Goal: Entertainment & Leisure: Consume media (video, audio)

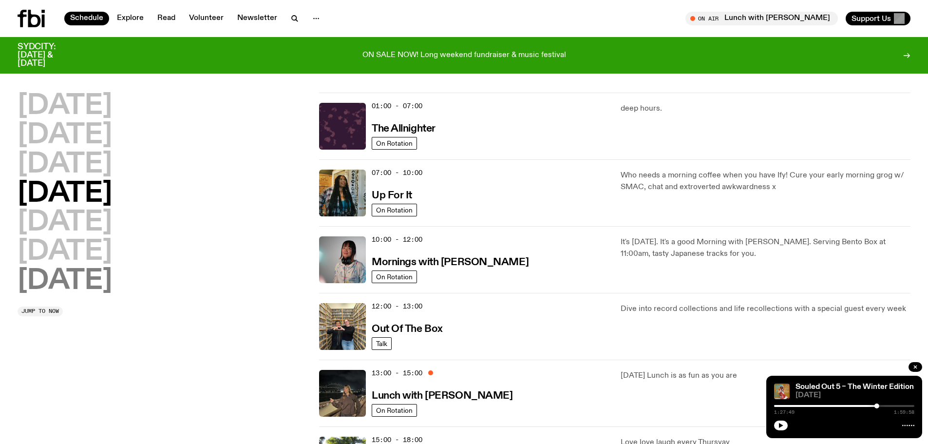
click at [71, 283] on h2 "[DATE]" at bounding box center [65, 280] width 94 height 27
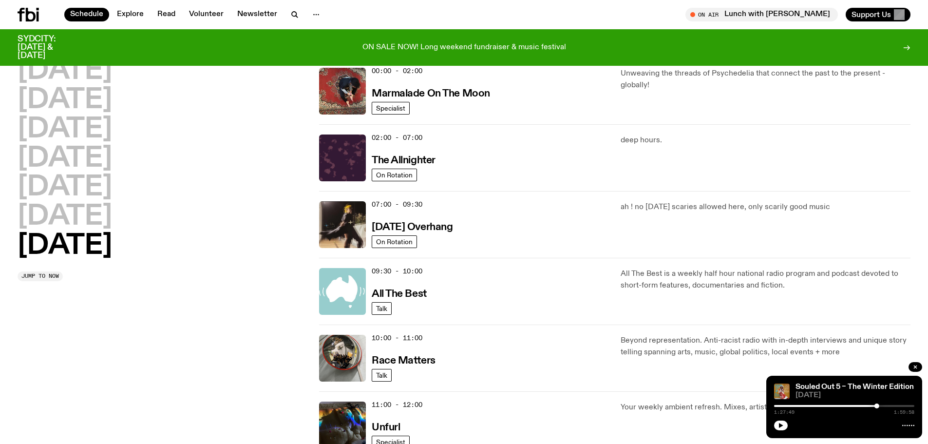
click at [69, 244] on h2 "[DATE]" at bounding box center [65, 245] width 94 height 27
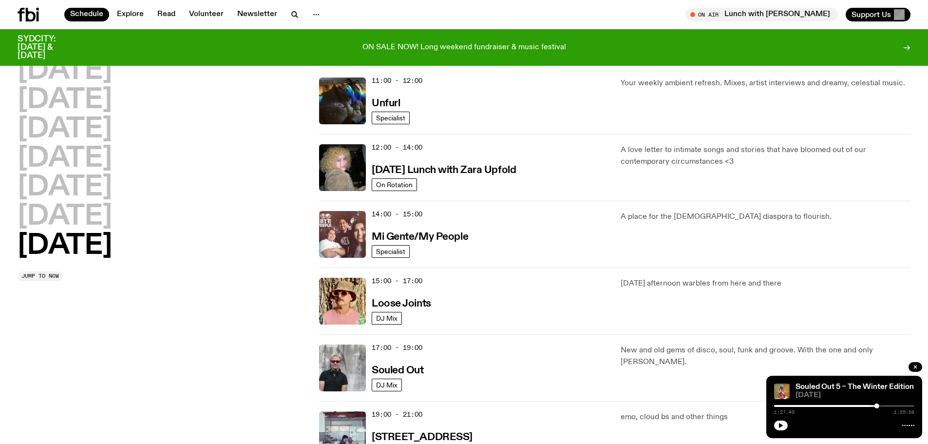
scroll to position [368, 0]
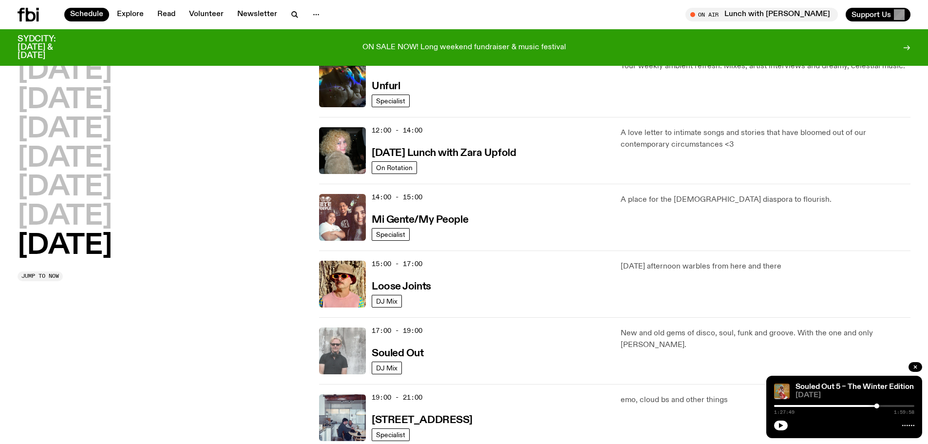
click at [352, 351] on img at bounding box center [342, 350] width 47 height 47
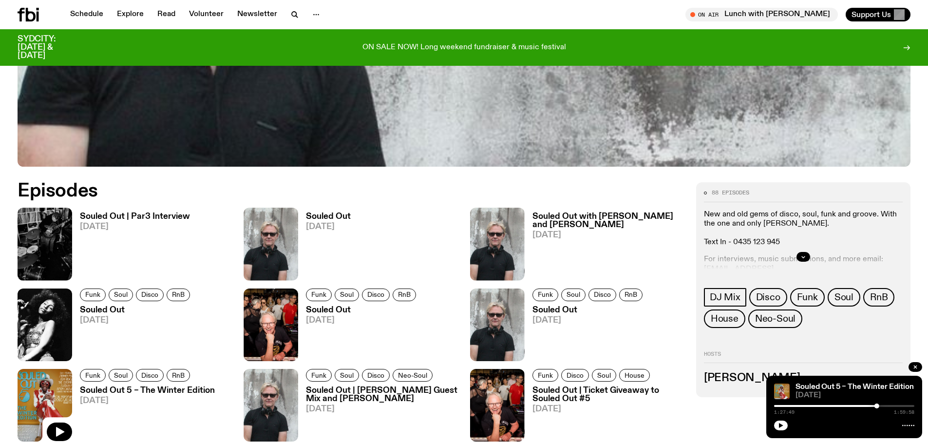
scroll to position [528, 0]
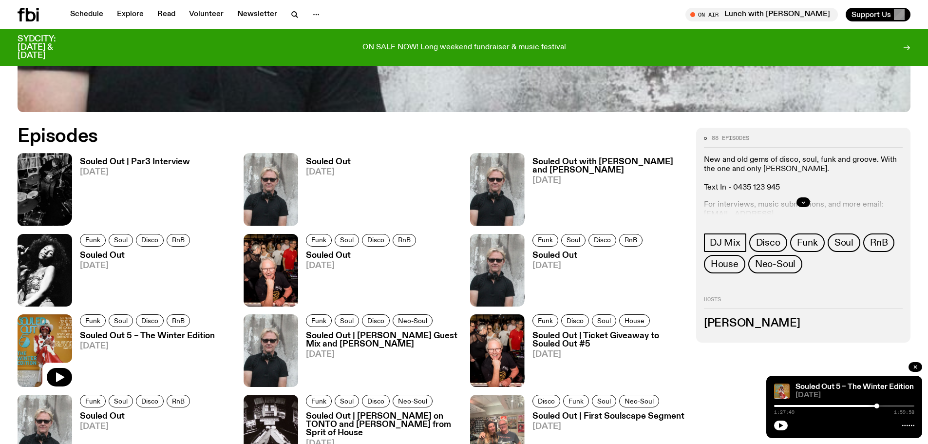
click at [36, 184] on img at bounding box center [45, 189] width 55 height 73
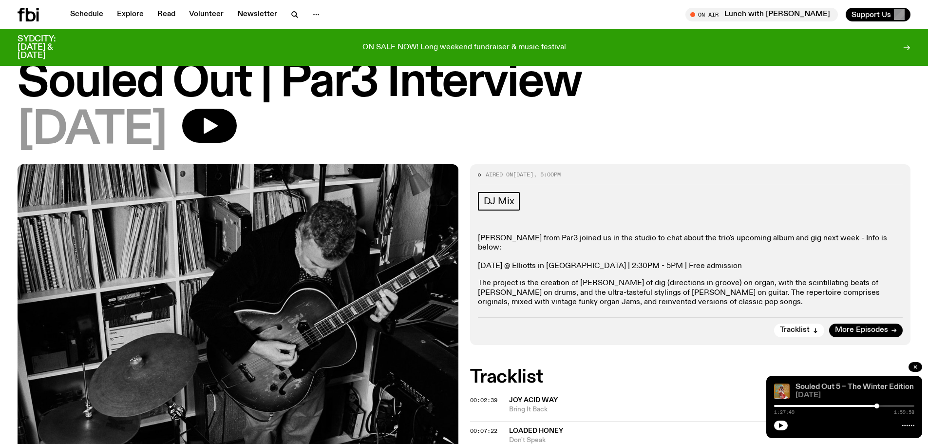
scroll to position [49, 0]
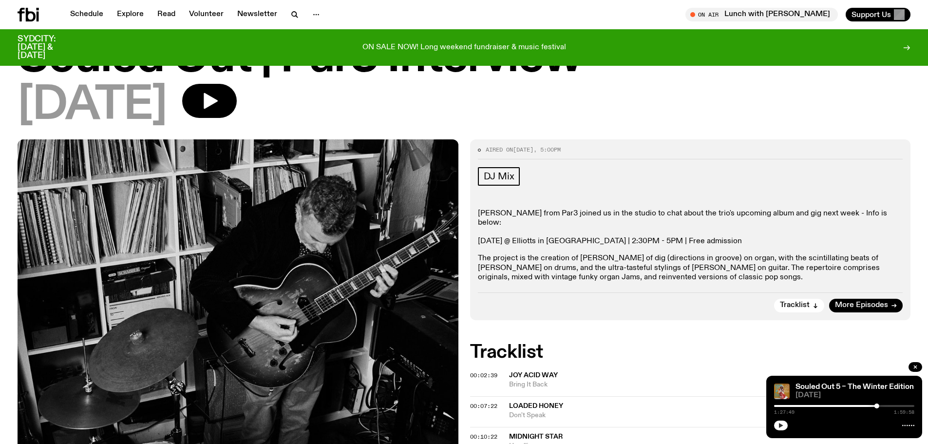
click at [779, 422] on button "button" at bounding box center [781, 425] width 14 height 10
click at [219, 106] on icon "button" at bounding box center [209, 100] width 19 height 19
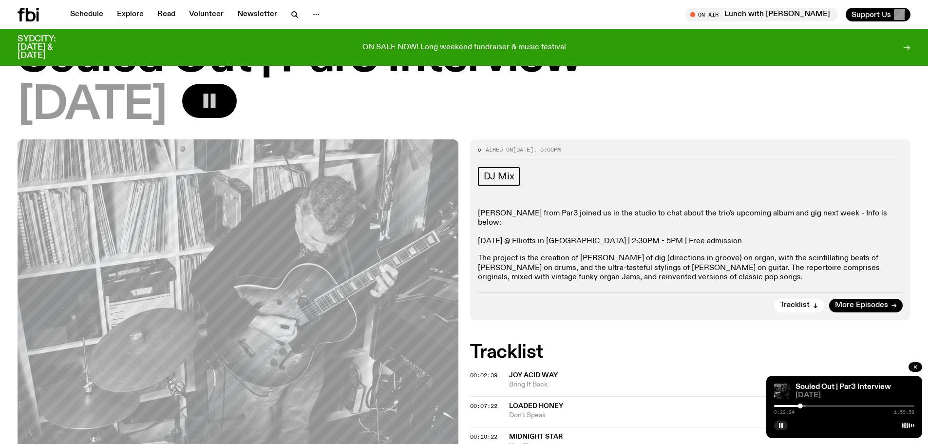
click at [216, 103] on rect "button" at bounding box center [213, 101] width 5 height 15
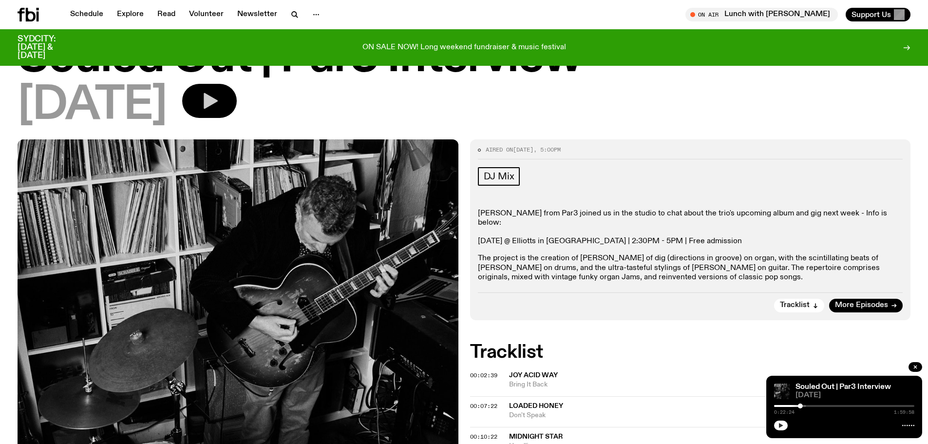
click at [776, 425] on button "button" at bounding box center [781, 425] width 14 height 10
